Goal: Task Accomplishment & Management: Manage account settings

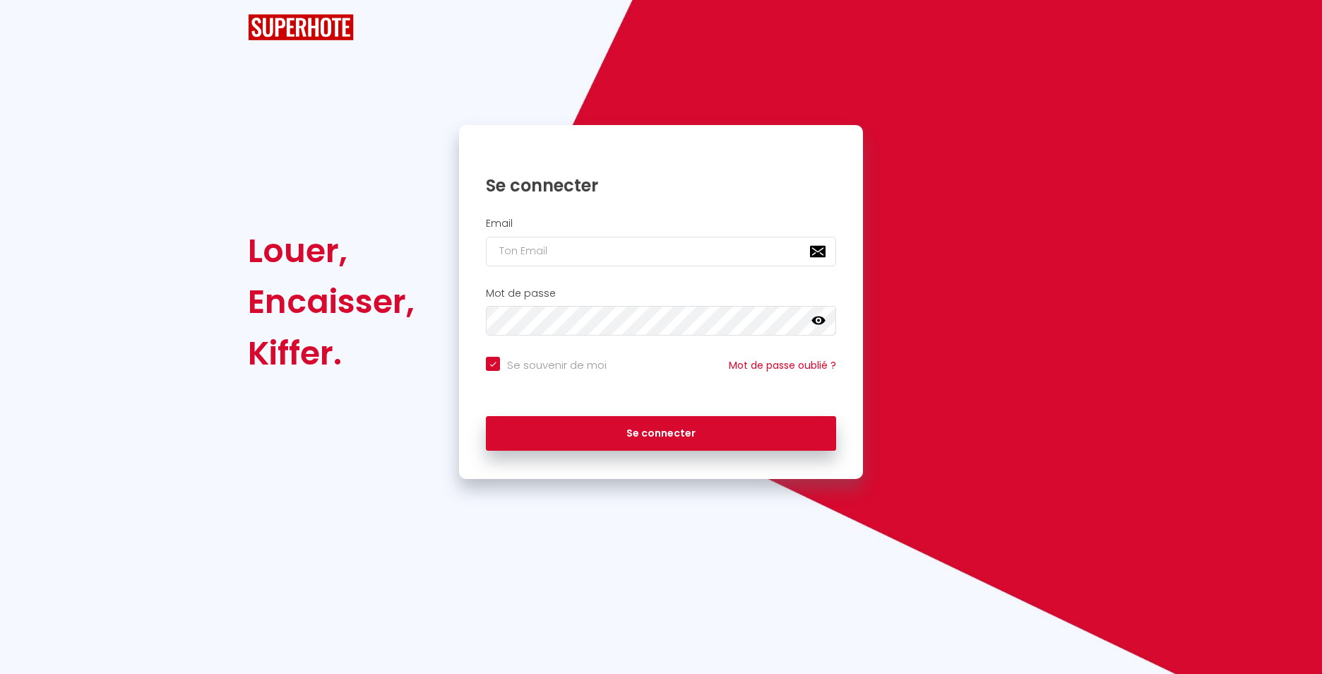
checkbox input "true"
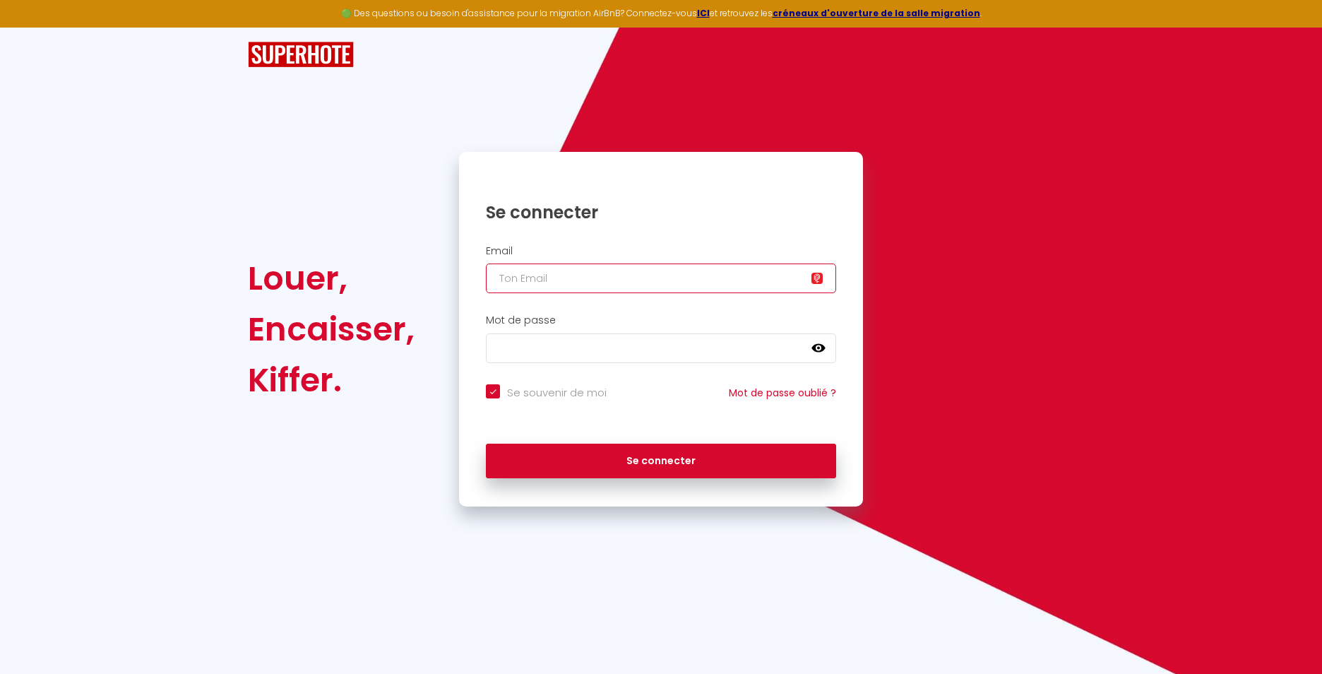
click at [589, 278] on input "email" at bounding box center [661, 278] width 350 height 30
type input "[EMAIL_ADDRESS][DOMAIN_NAME]"
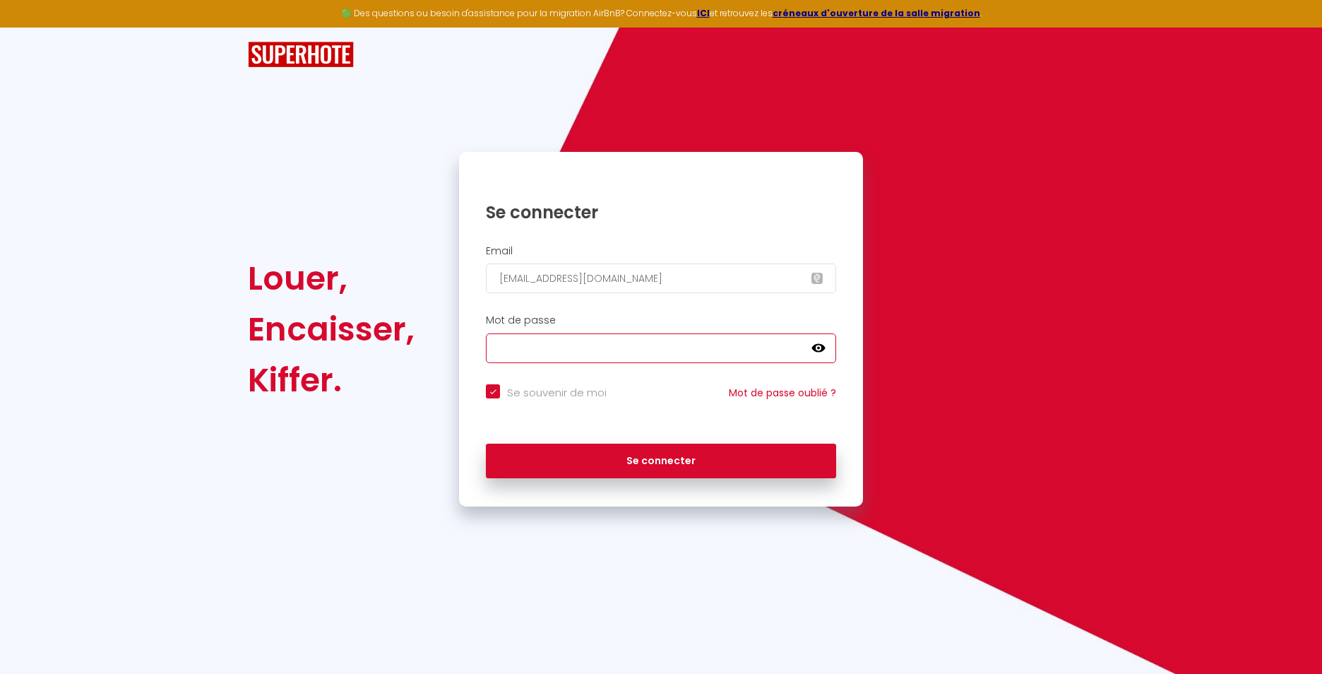
click at [486, 444] on button "Se connecter" at bounding box center [661, 461] width 350 height 35
checkbox input "true"
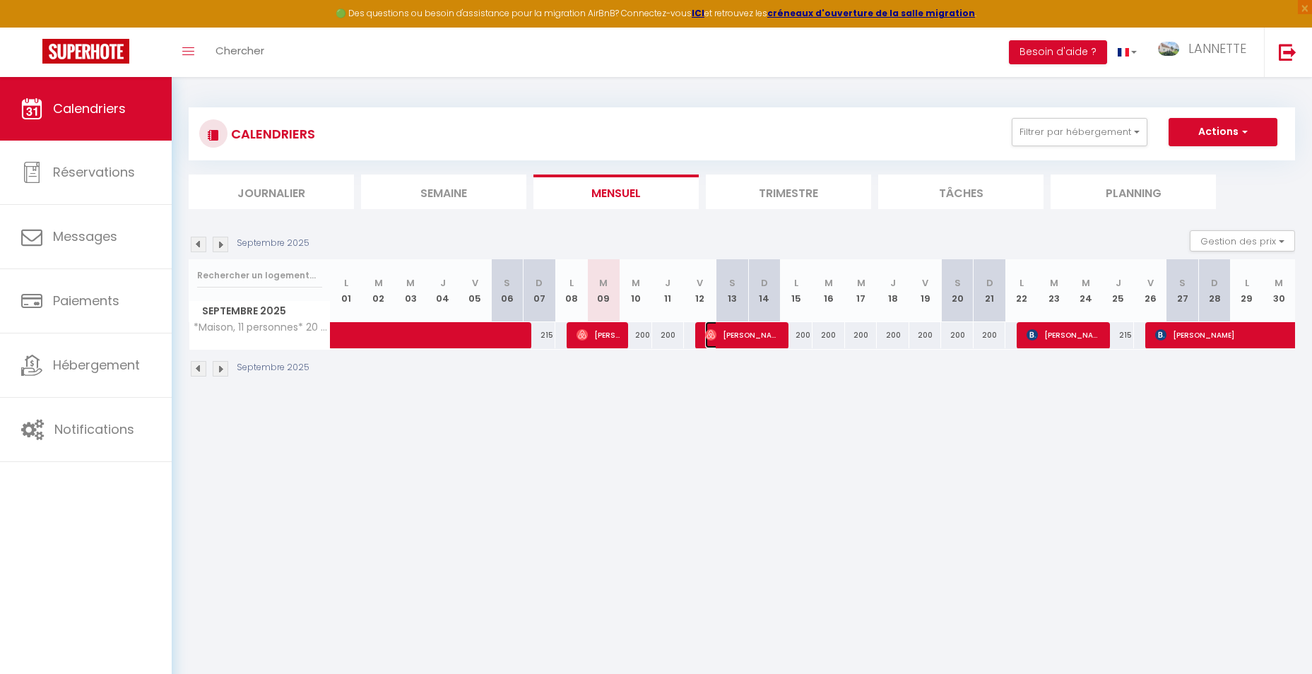
click at [765, 340] on span "[PERSON_NAME]" at bounding box center [743, 334] width 76 height 27
select select "OK"
select select "0"
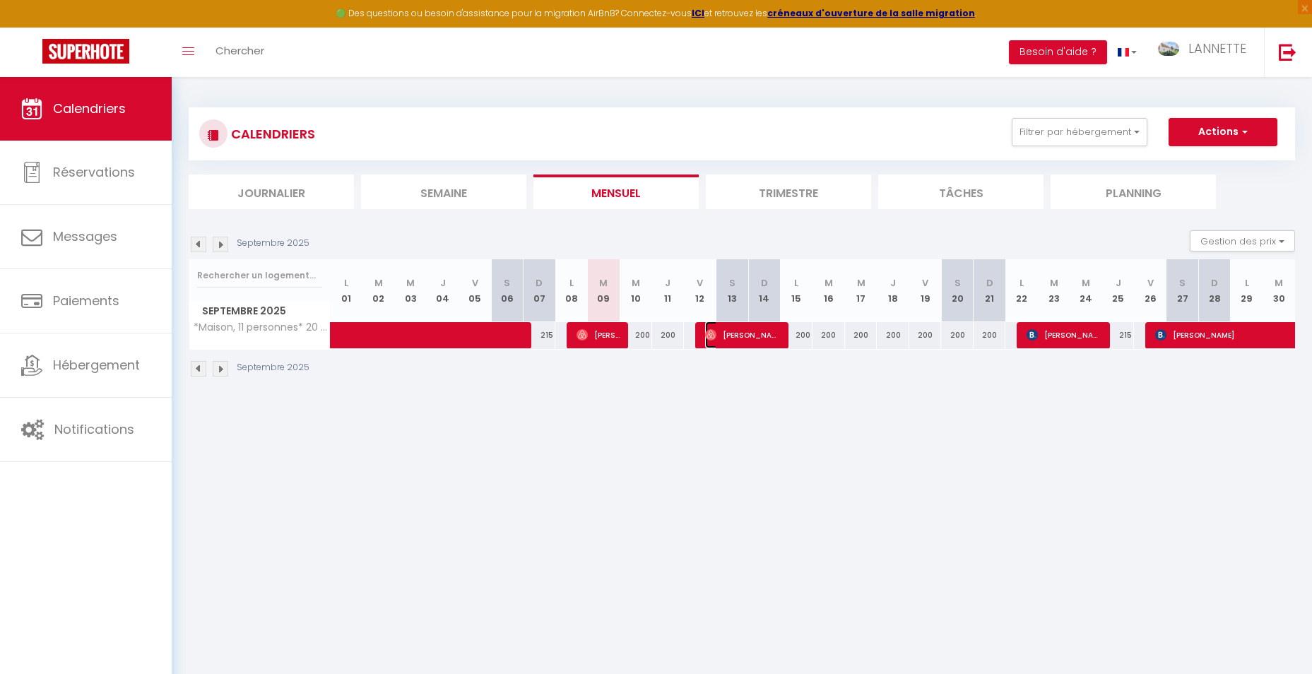
select select "1"
select select
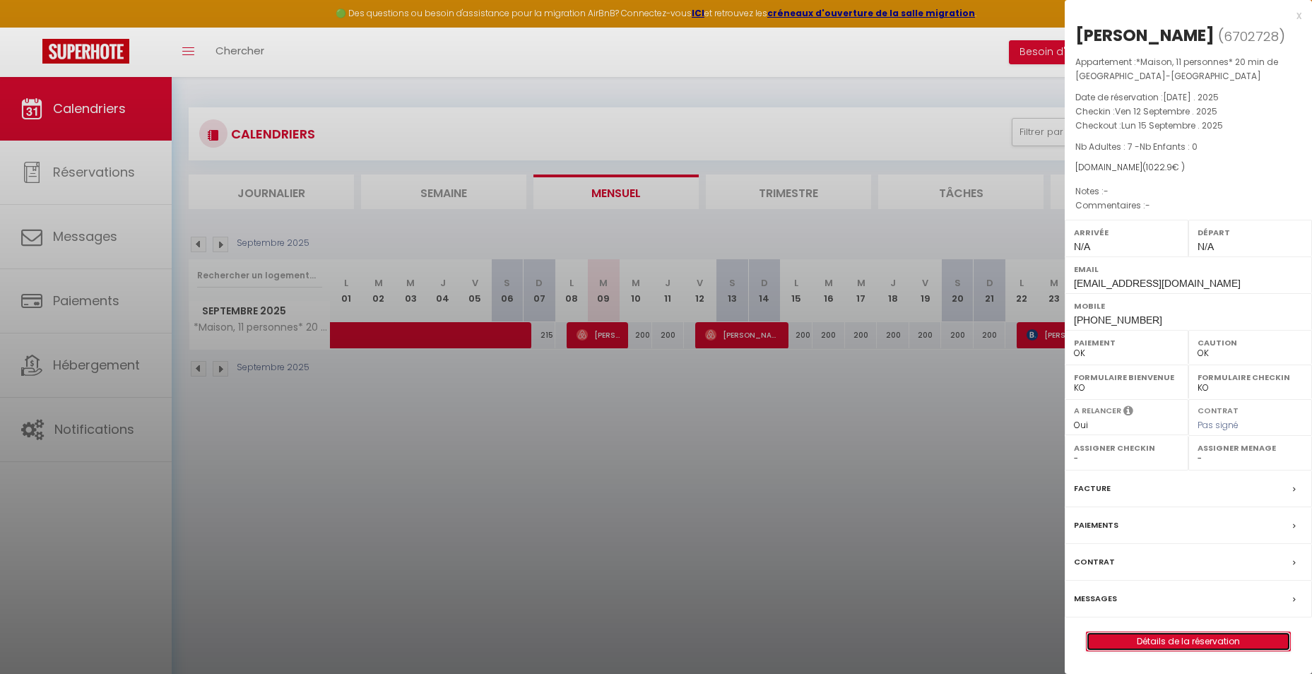
click at [1192, 638] on link "Détails de la réservation" at bounding box center [1187, 641] width 203 height 18
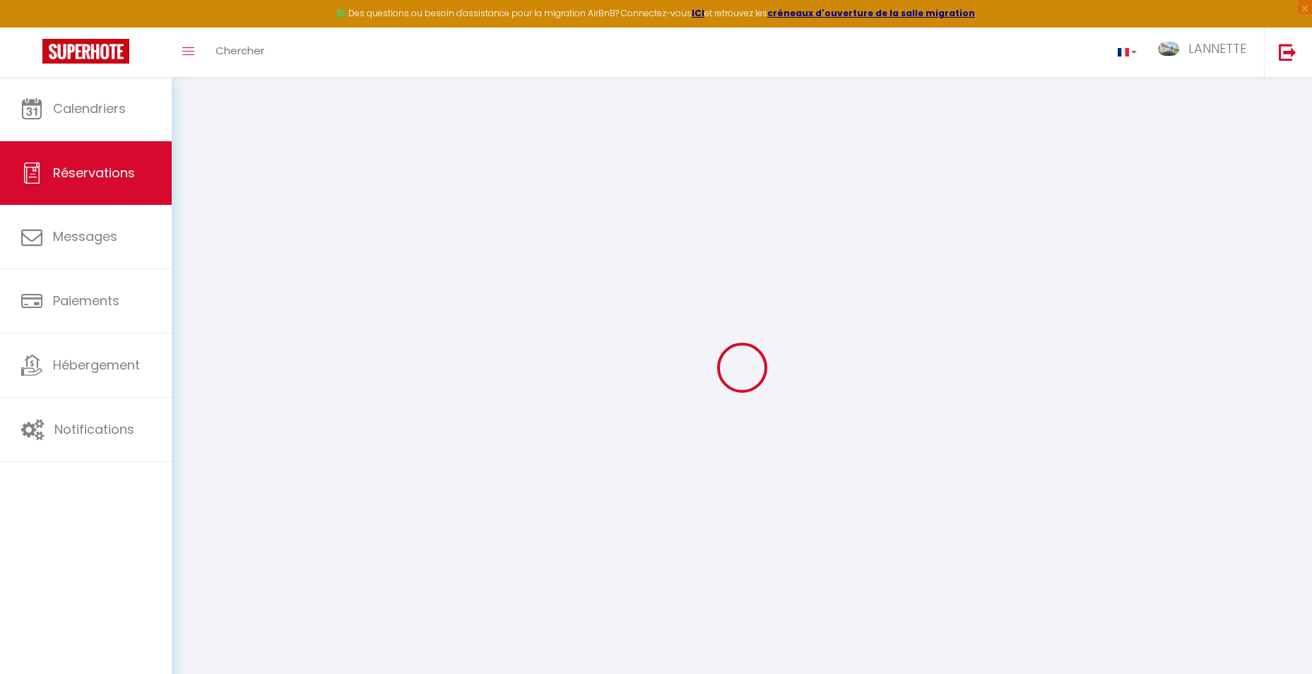
type input "[PERSON_NAME]"
type input "[EMAIL_ADDRESS][DOMAIN_NAME]"
type input "[PHONE_NUMBER]"
select select
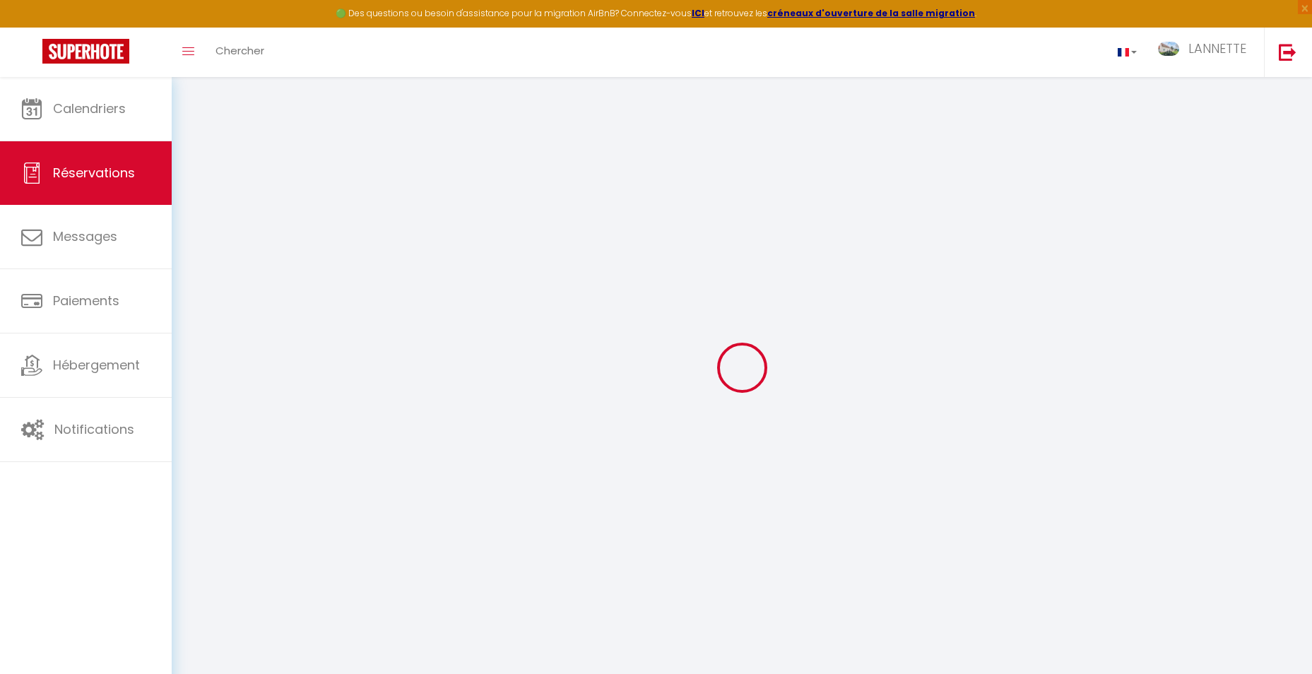
type input "141.15"
select select "38646"
select select "1"
select select
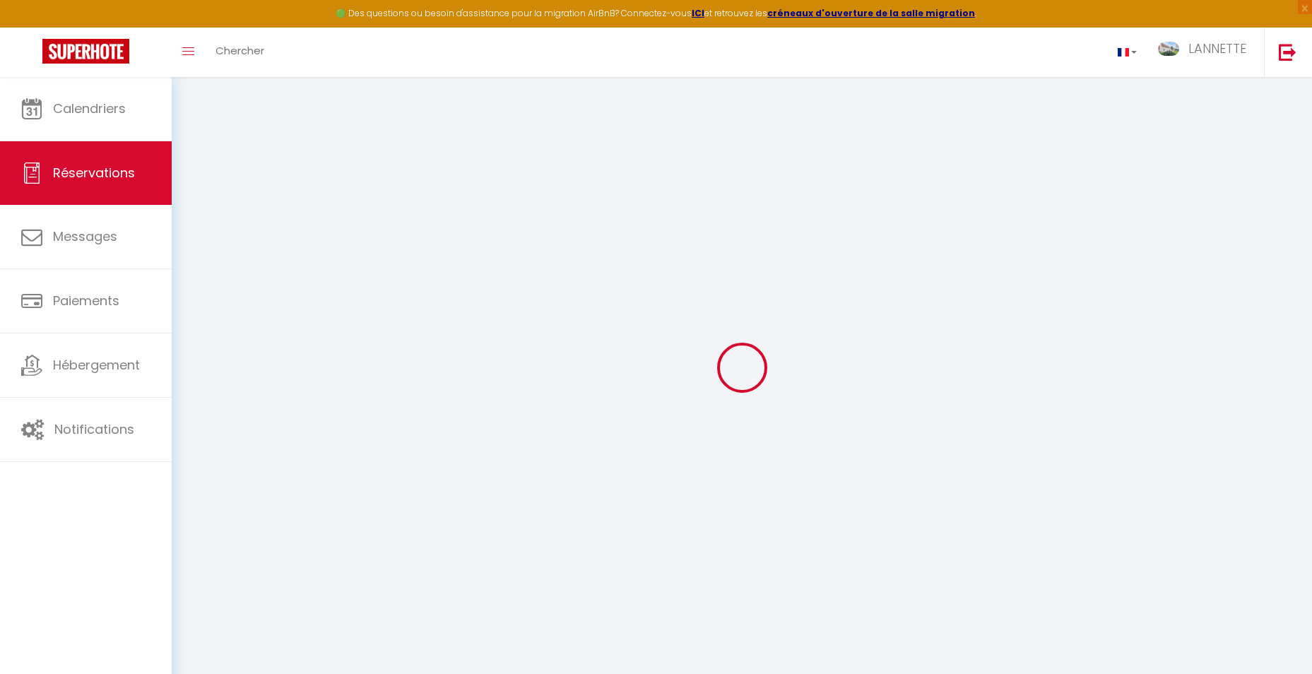
type input "7"
select select "12"
select select
type input "741"
checkbox input "false"
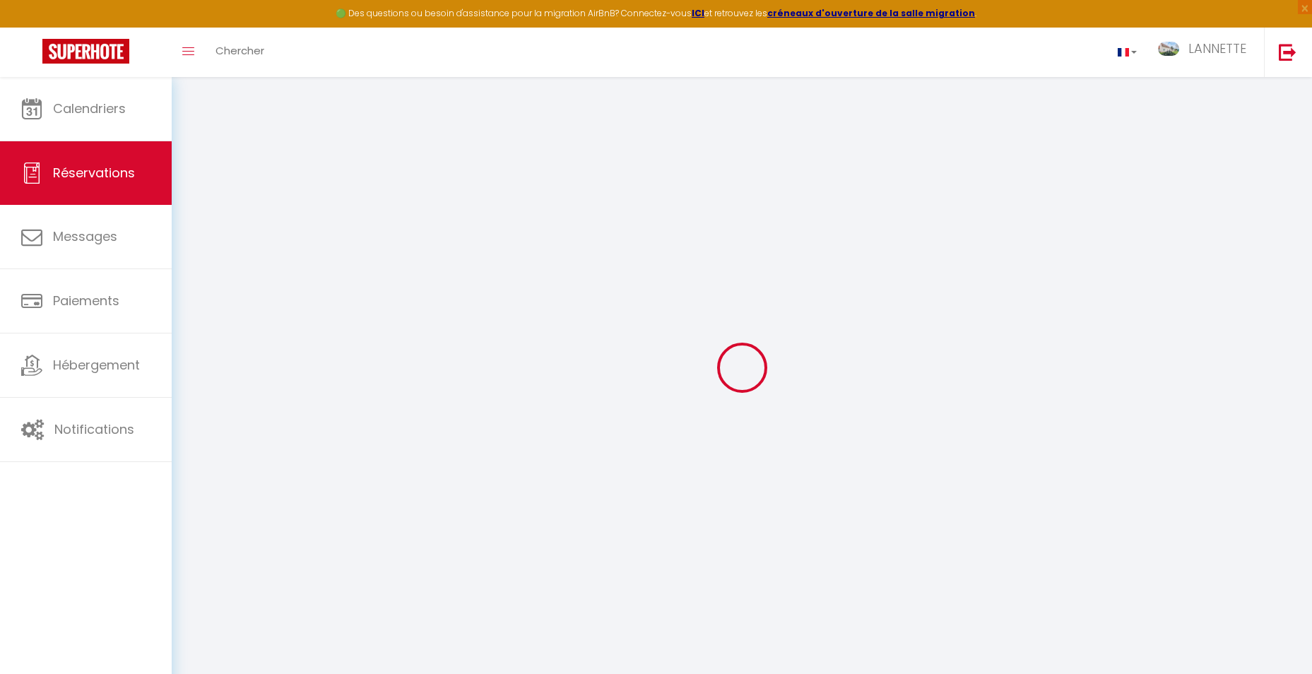
select select "1"
type input "0"
select select
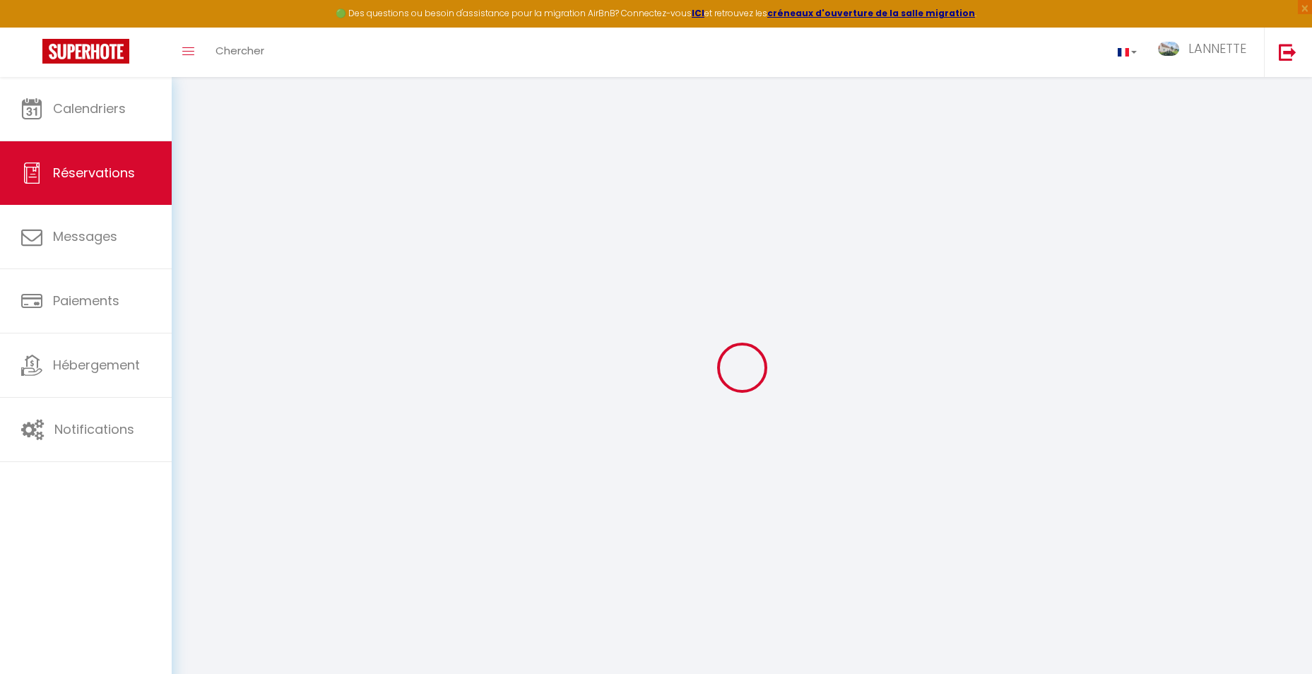
select select
select select "15"
checkbox input "false"
select select
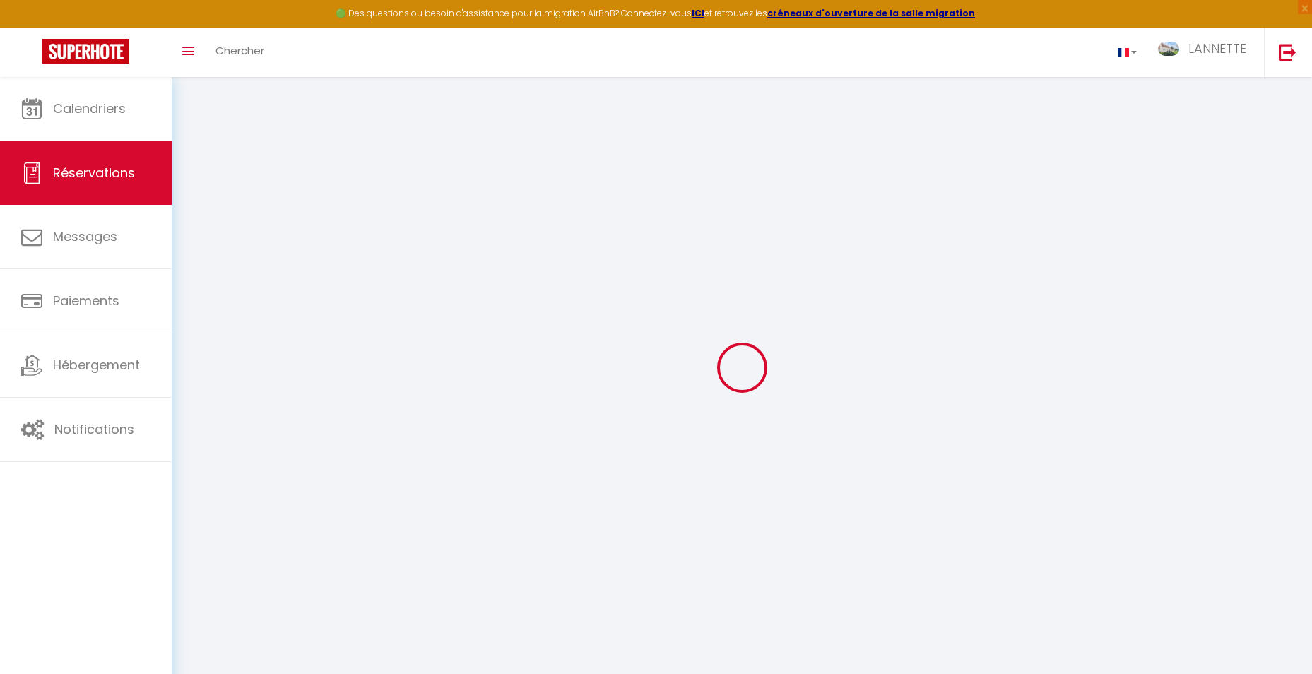
select select
checkbox input "false"
select select
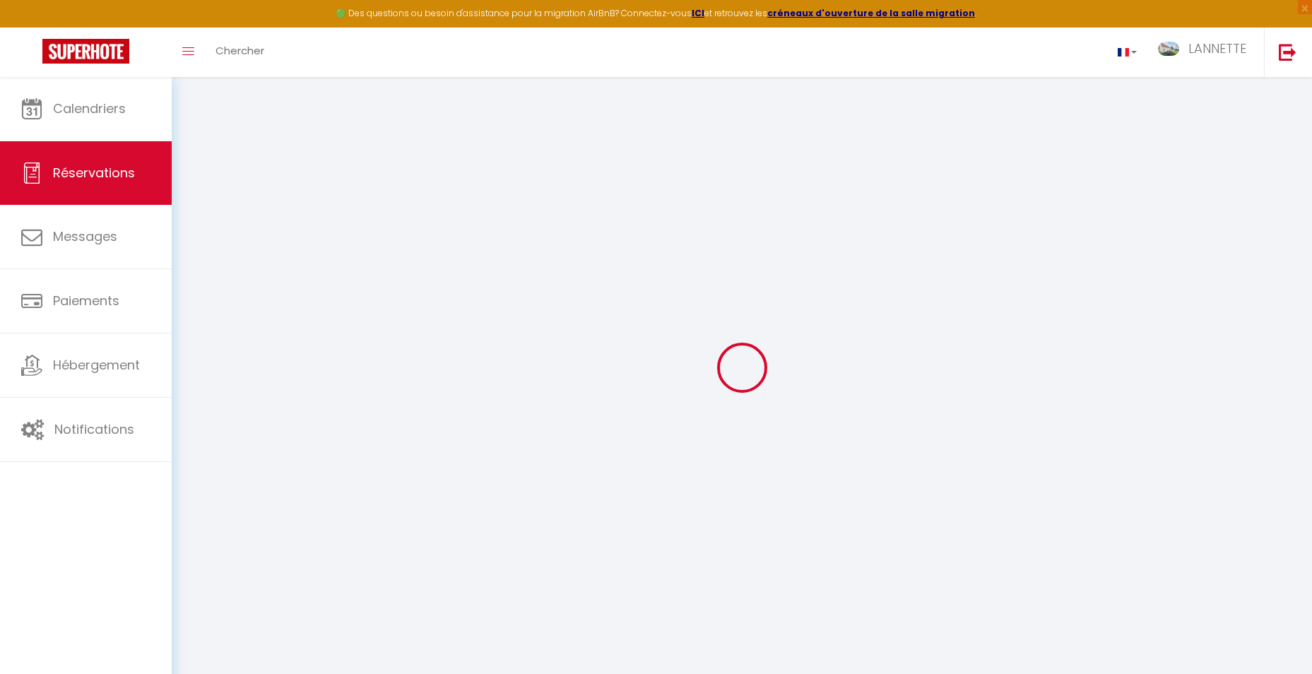
select select
checkbox input "false"
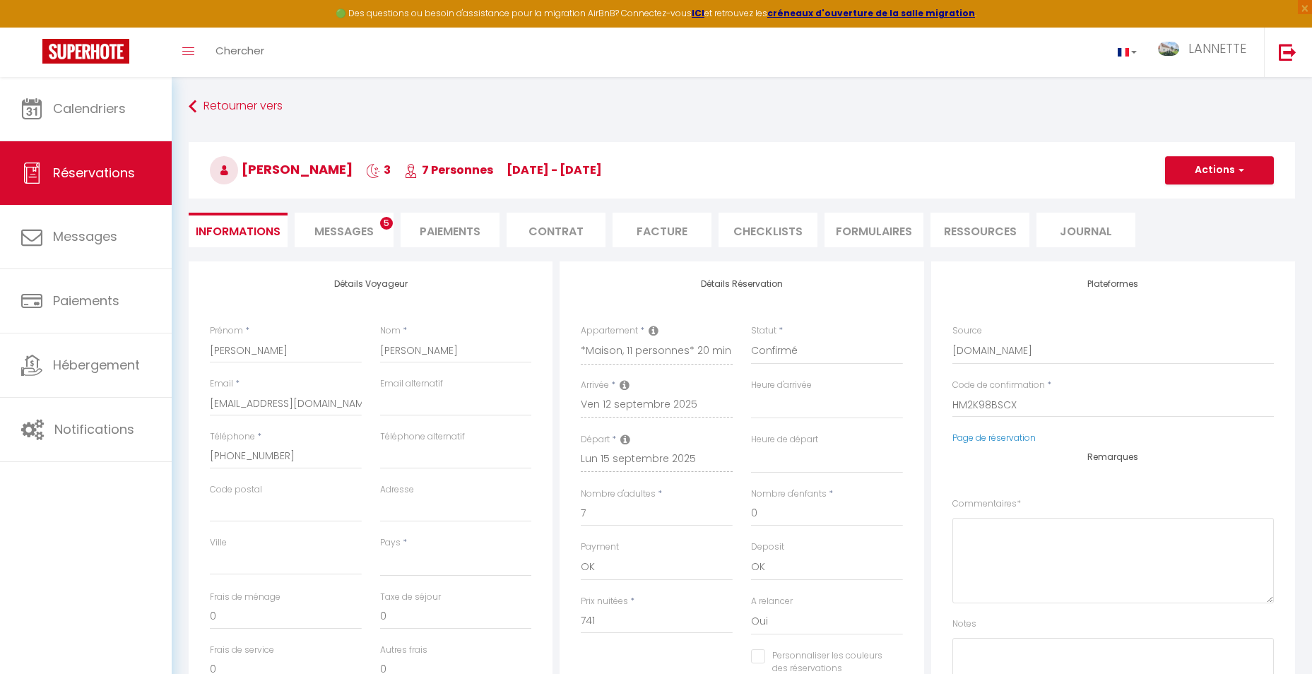
select select
checkbox input "false"
select select
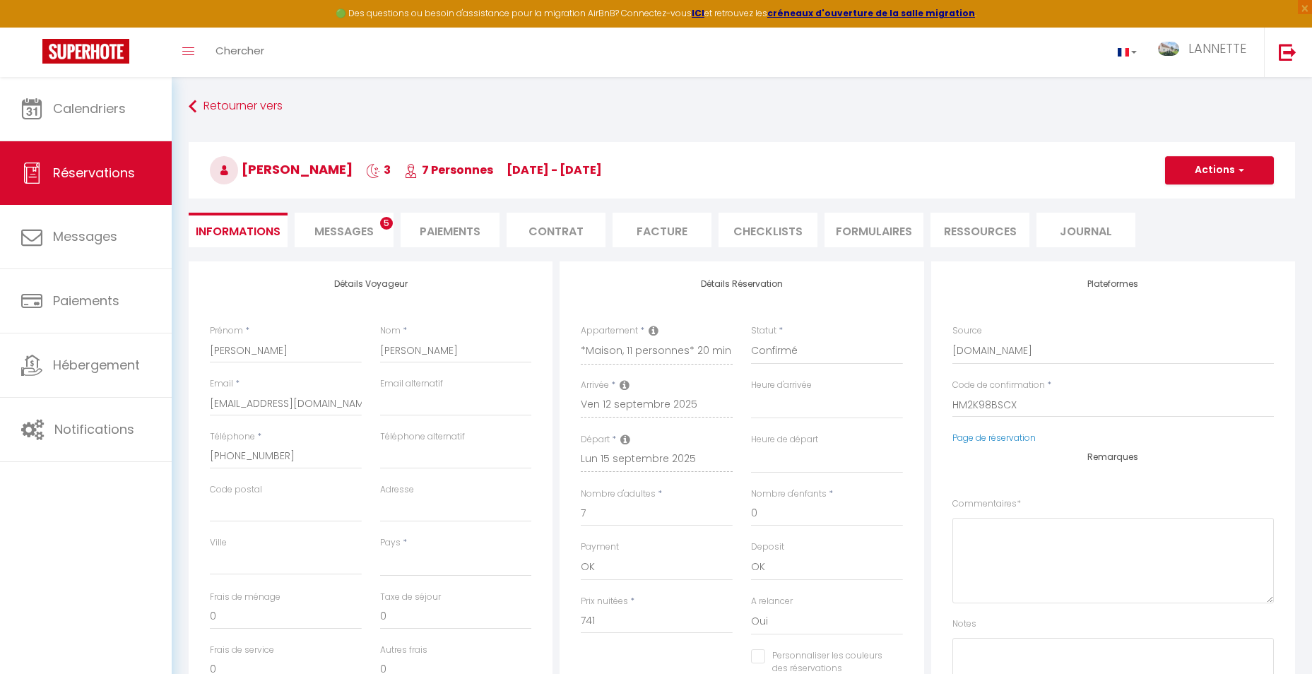
type input "200"
type input "81.9"
select select
checkbox input "false"
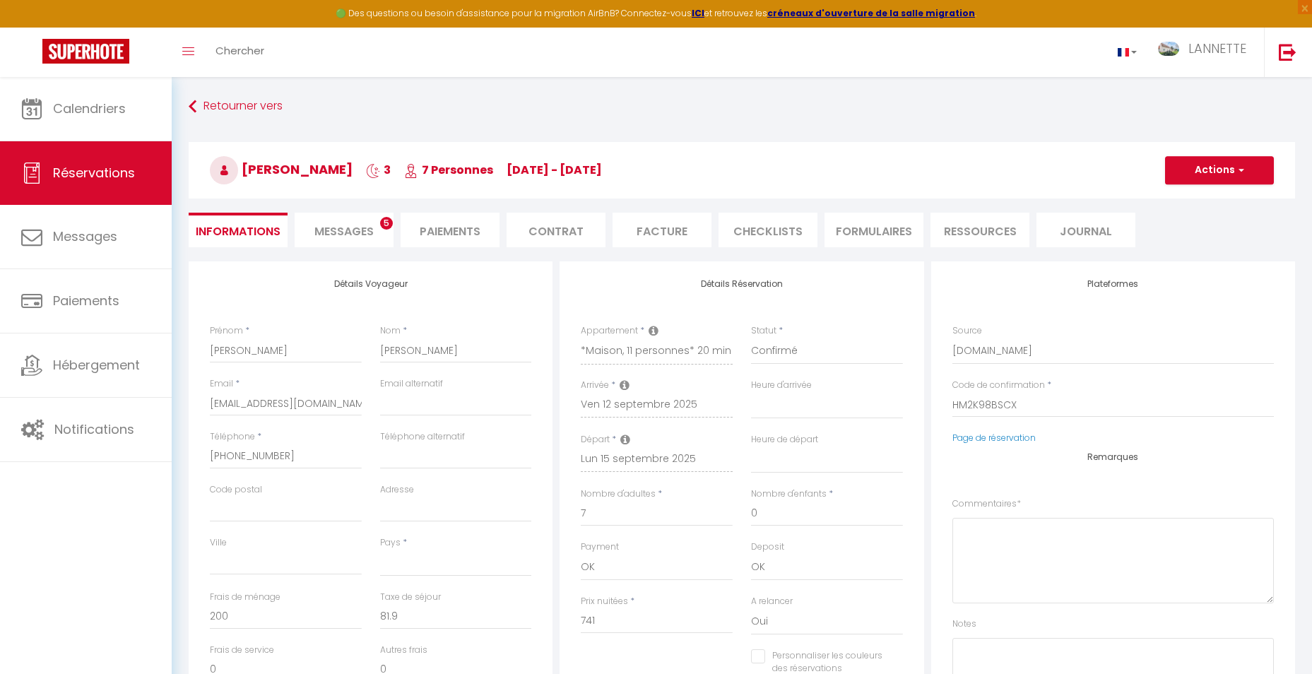
select select
checkbox input "false"
select select
click at [361, 234] on span "Messages" at bounding box center [343, 231] width 59 height 16
